Goal: Check status: Check status

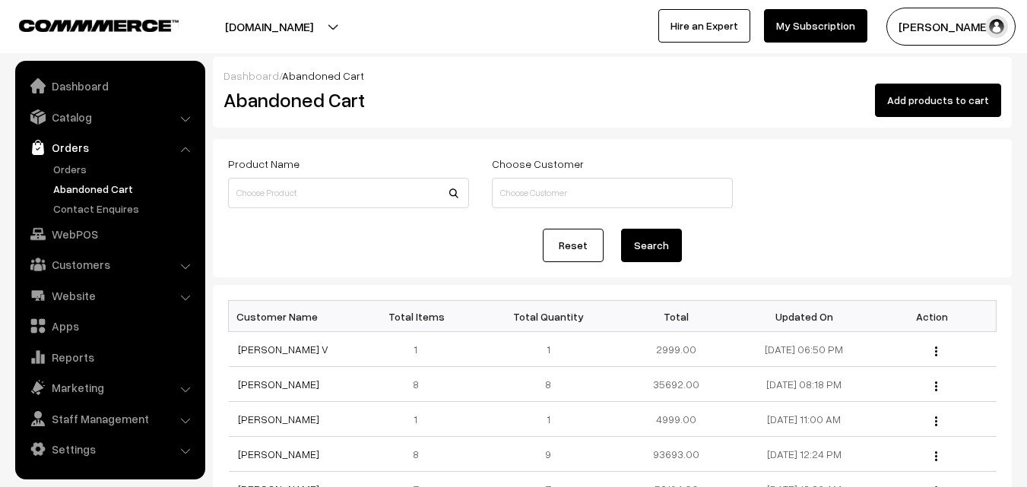
click at [73, 170] on link "Orders" at bounding box center [124, 169] width 151 height 16
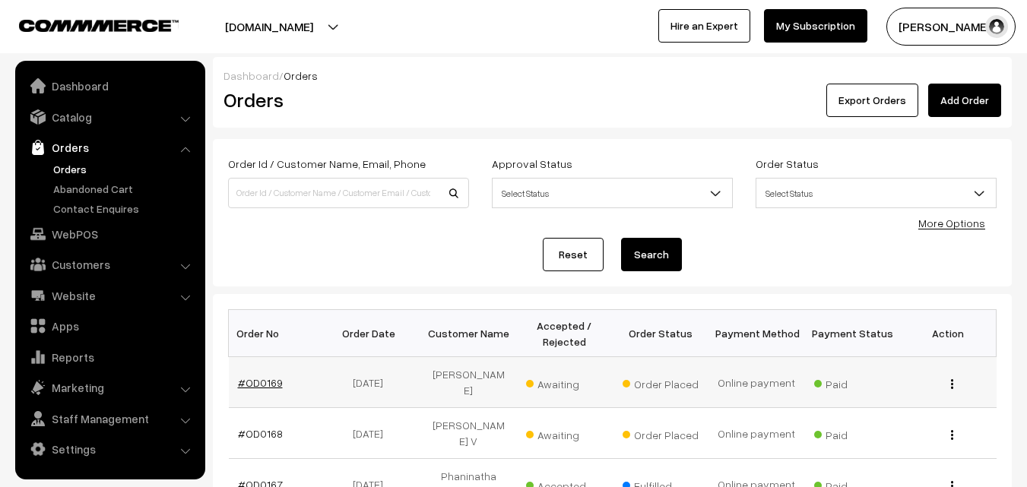
click at [260, 377] on link "#OD0169" at bounding box center [260, 382] width 45 height 13
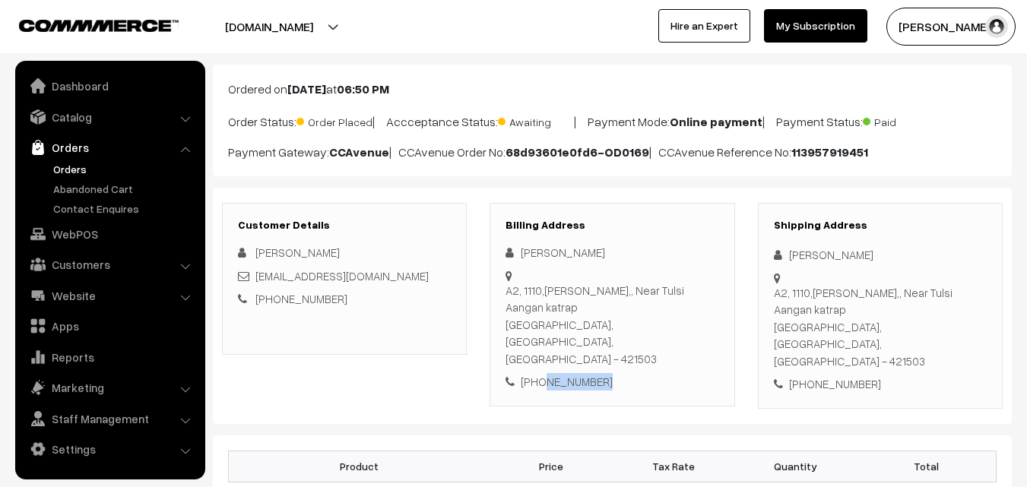
scroll to position [76, 0]
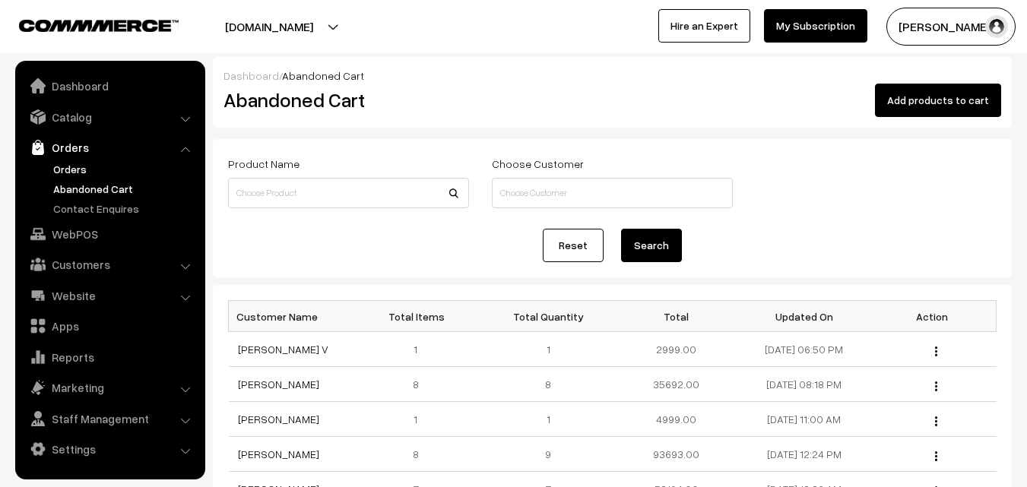
click at [80, 167] on link "Orders" at bounding box center [124, 169] width 151 height 16
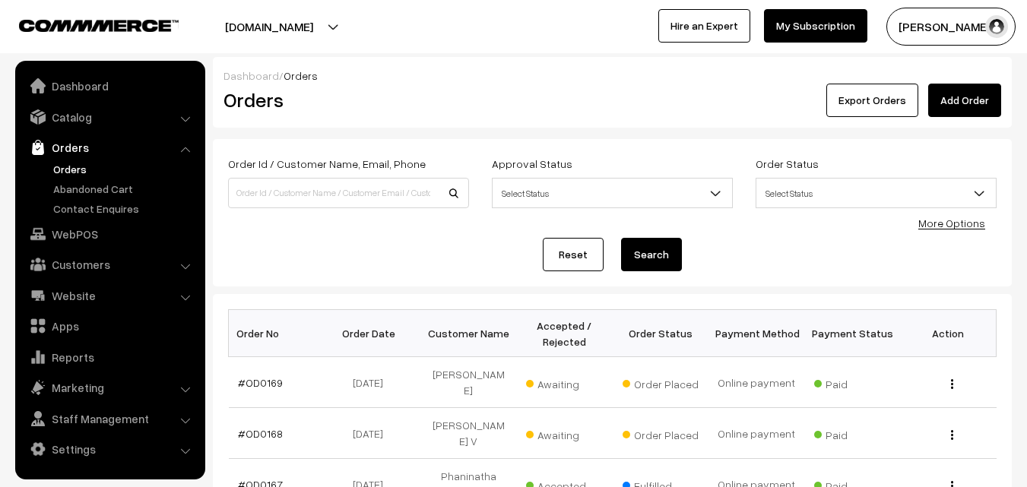
click at [252, 376] on link "#OD0169" at bounding box center [260, 382] width 45 height 13
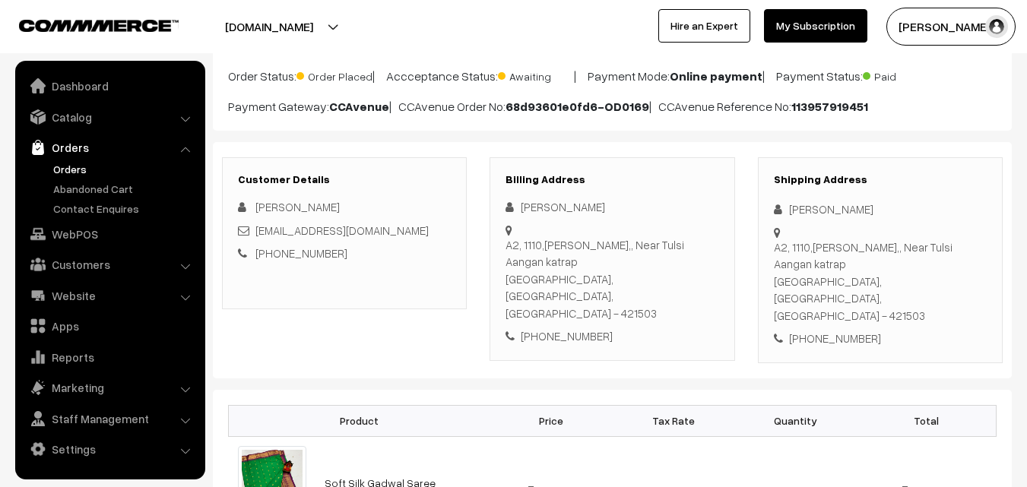
scroll to position [76, 0]
